Goal: Navigation & Orientation: Find specific page/section

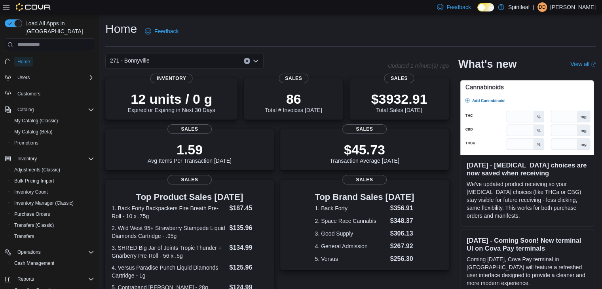
click at [23, 59] on span "Home" at bounding box center [23, 62] width 13 height 6
